Goal: Task Accomplishment & Management: Manage account settings

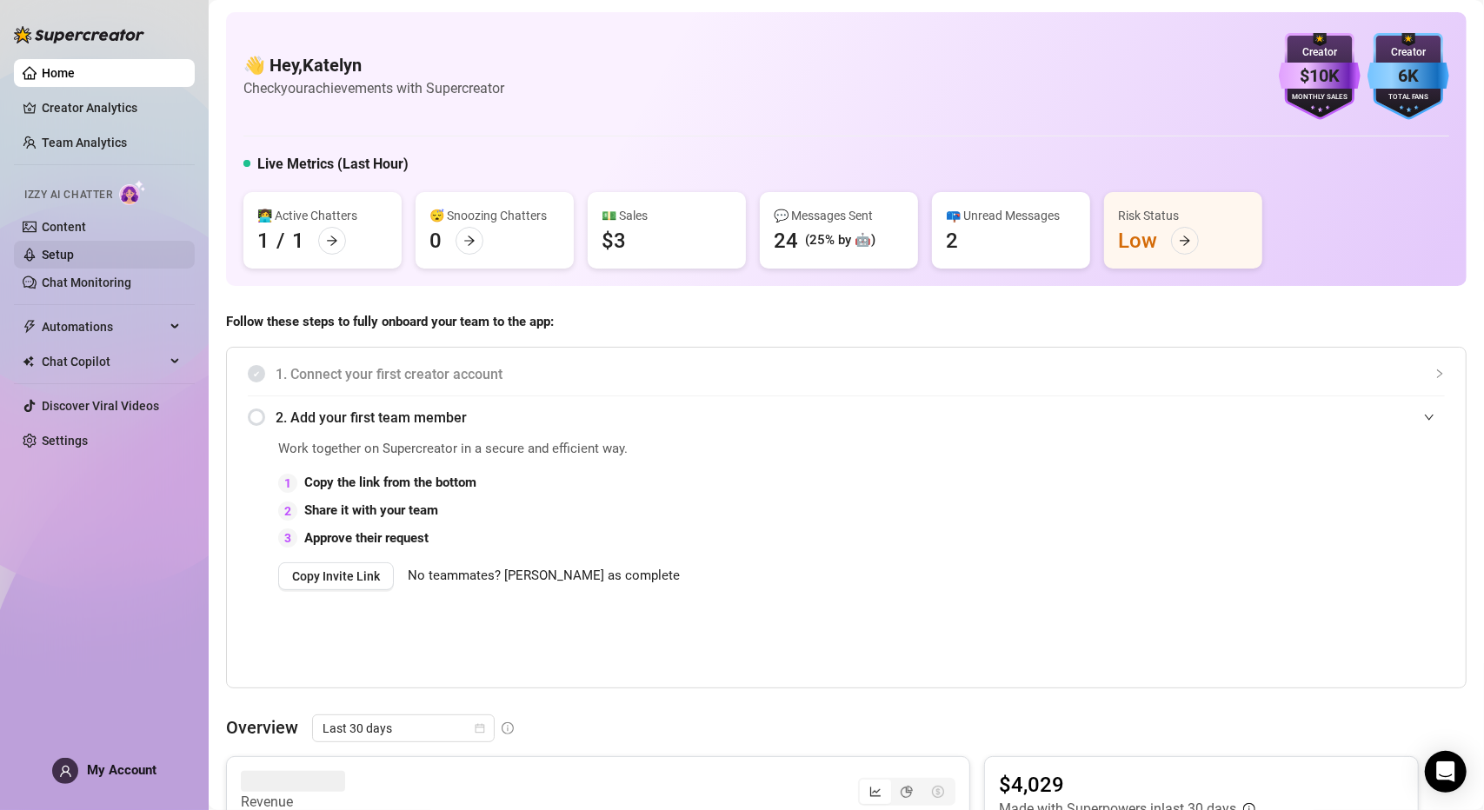
click at [74, 256] on link "Setup" at bounding box center [58, 255] width 32 height 14
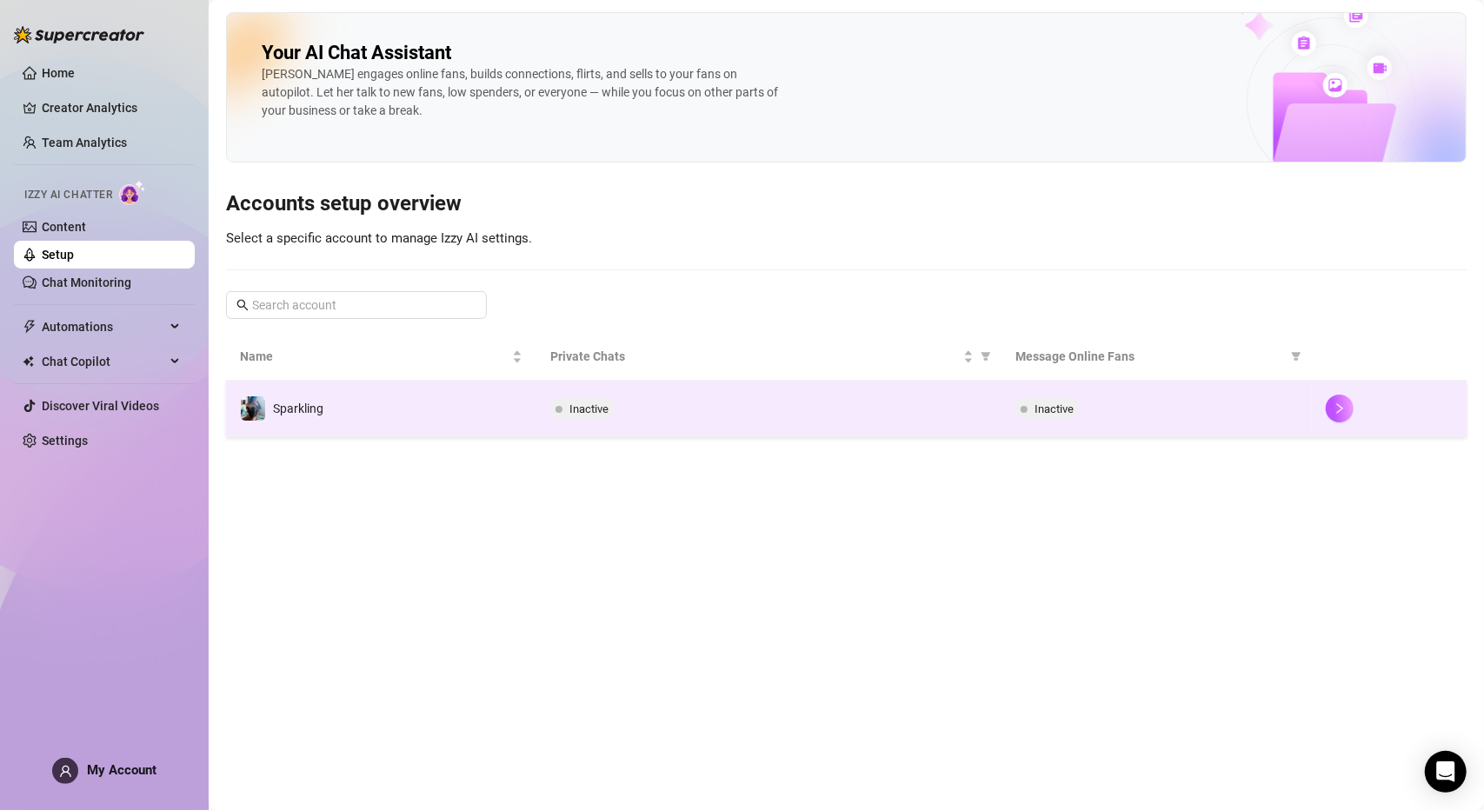
click at [735, 409] on div "Inactive" at bounding box center [768, 408] width 437 height 21
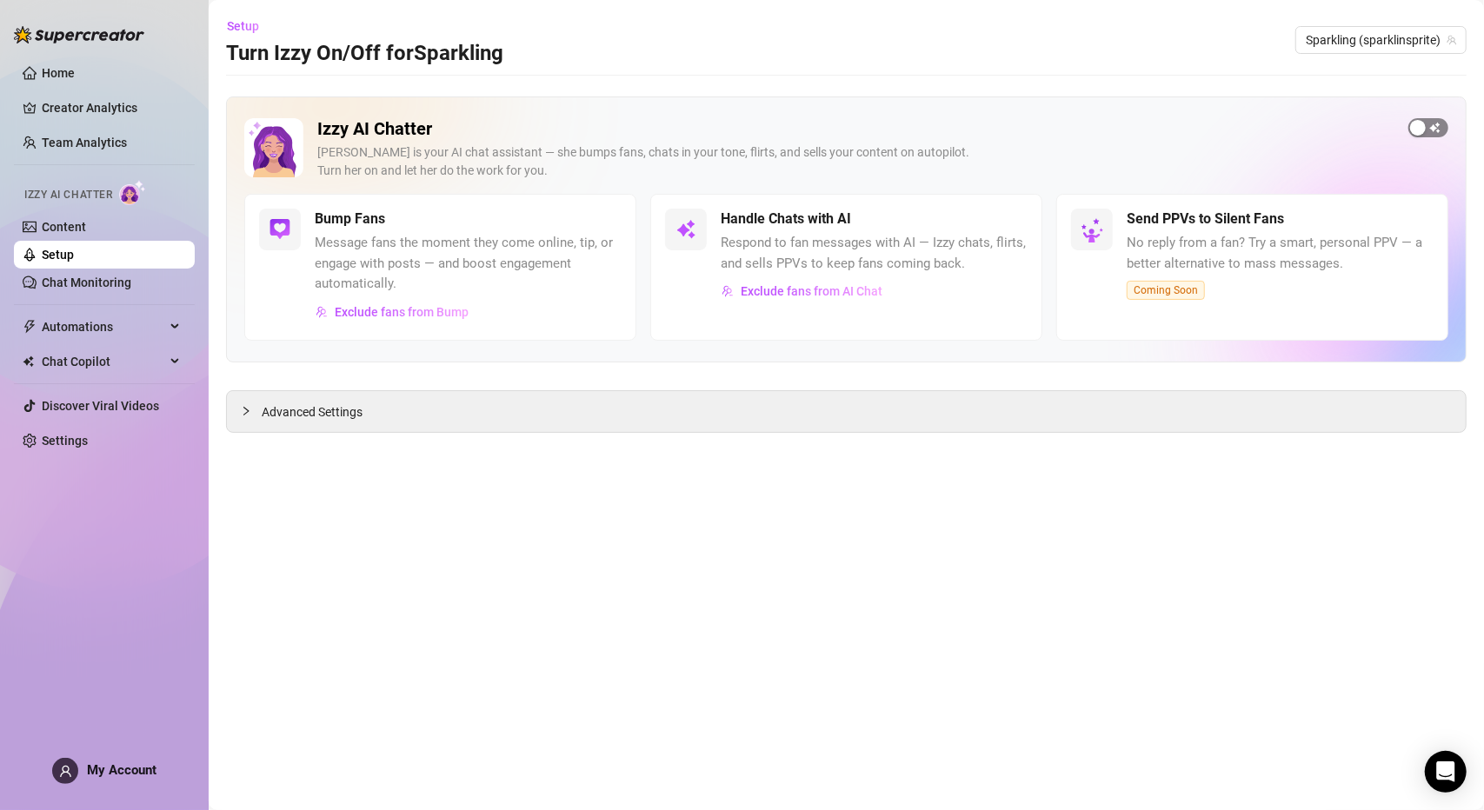
click at [1420, 133] on div "button" at bounding box center [1418, 128] width 16 height 16
